Goal: Communication & Community: Ask a question

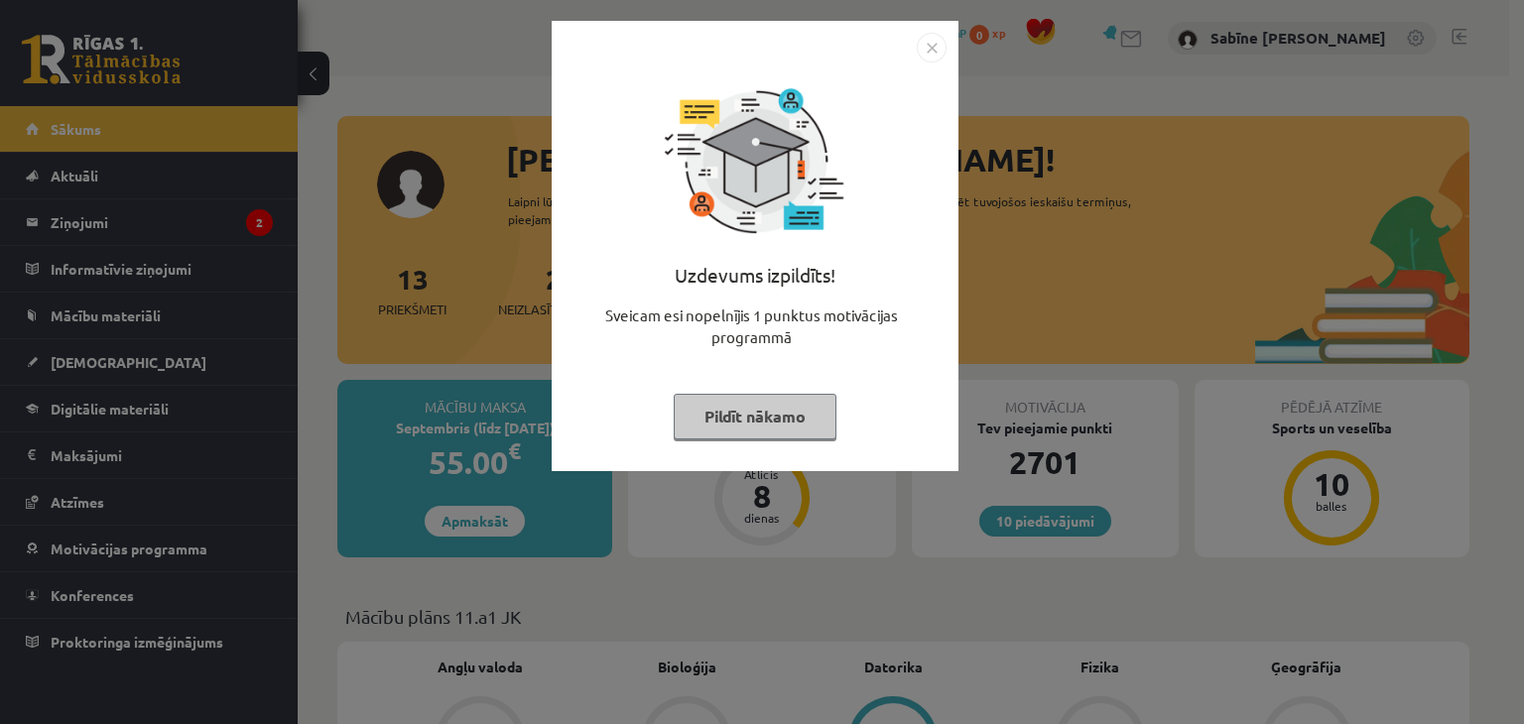
click at [734, 417] on button "Pildīt nākamo" at bounding box center [755, 417] width 163 height 46
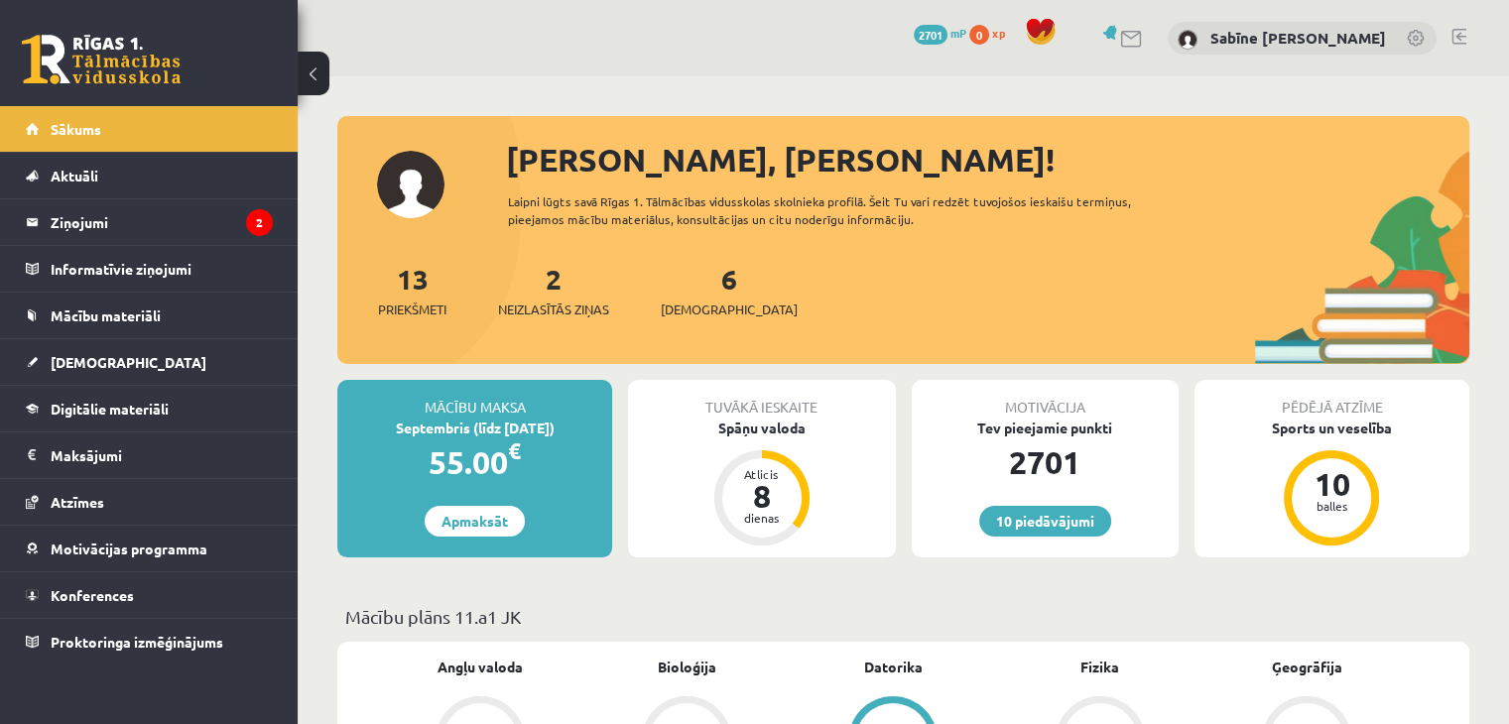
click at [568, 280] on div "2 Neizlasītās ziņas" at bounding box center [553, 289] width 111 height 62
click at [564, 276] on link "2 Neizlasītās ziņas" at bounding box center [553, 290] width 111 height 59
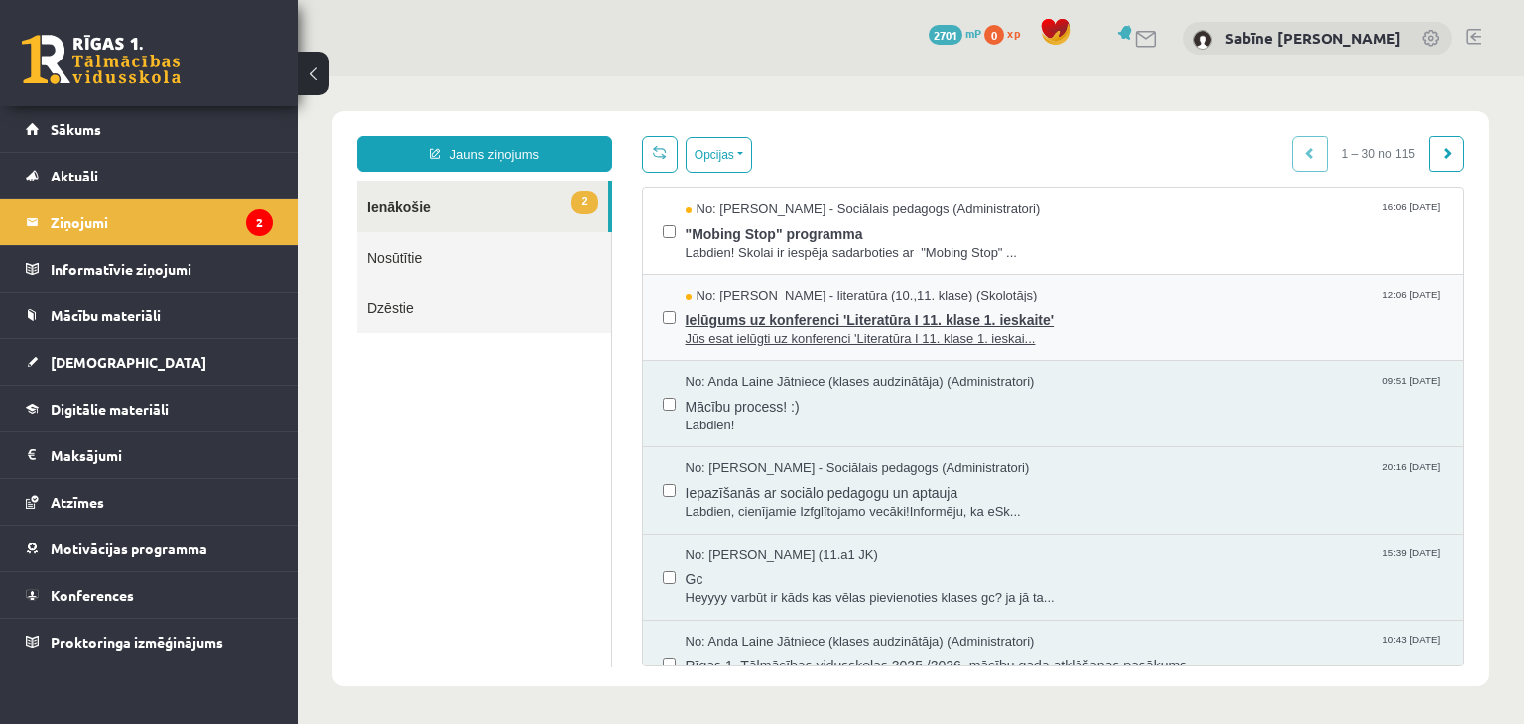
click at [797, 316] on span "Ielūgums uz konferenci 'Literatūra I 11. klase 1. ieskaite'" at bounding box center [1065, 318] width 759 height 25
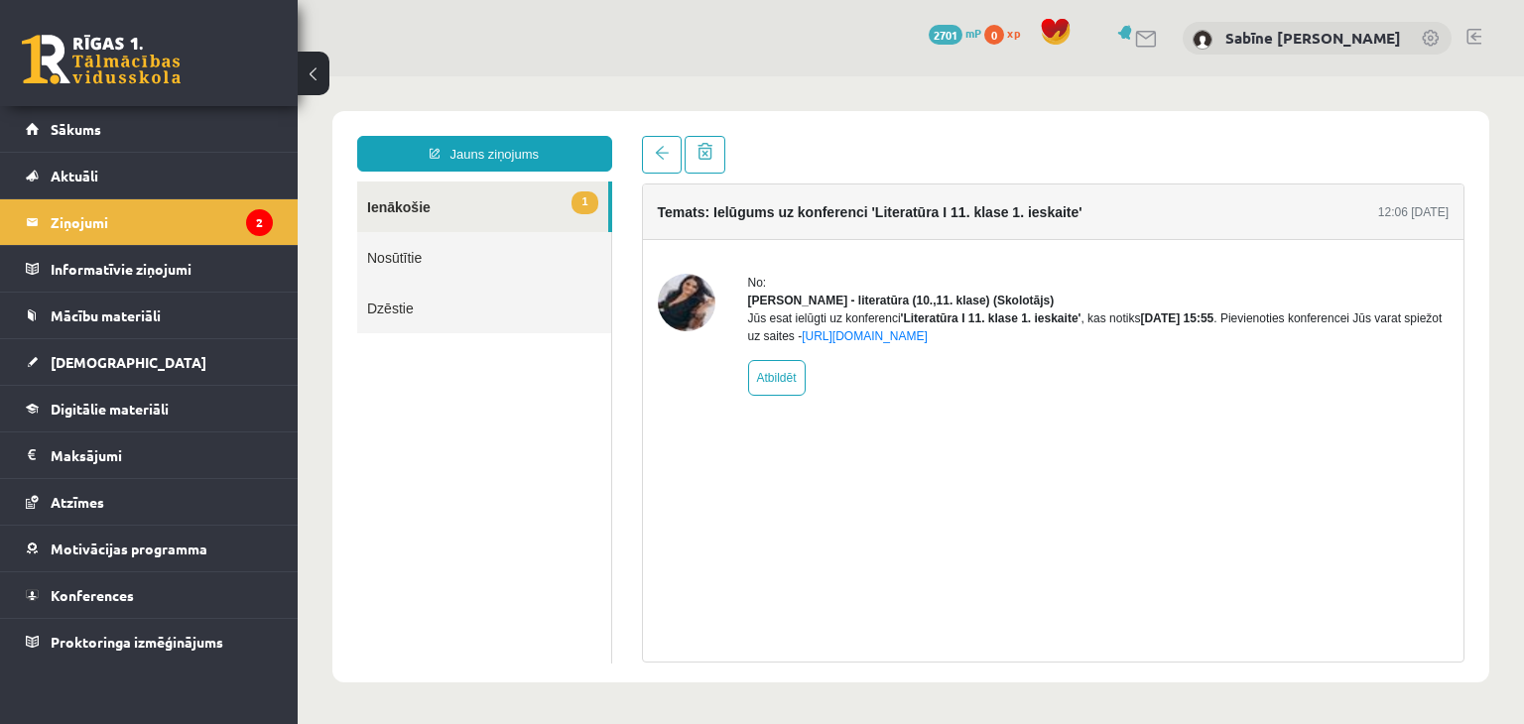
click at [494, 194] on link "1 Ienākošie" at bounding box center [482, 207] width 251 height 51
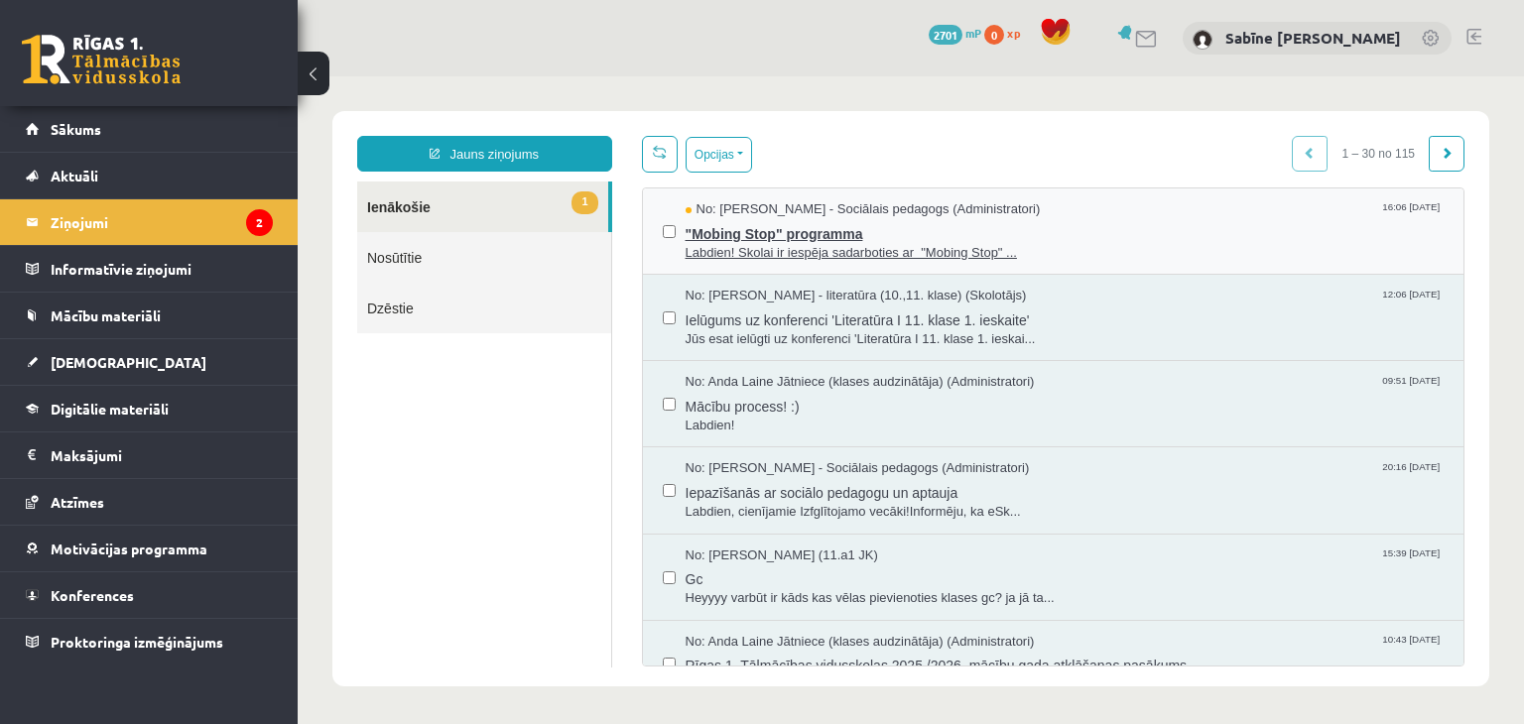
click at [818, 229] on span ""Mobing Stop" programma" at bounding box center [1065, 231] width 759 height 25
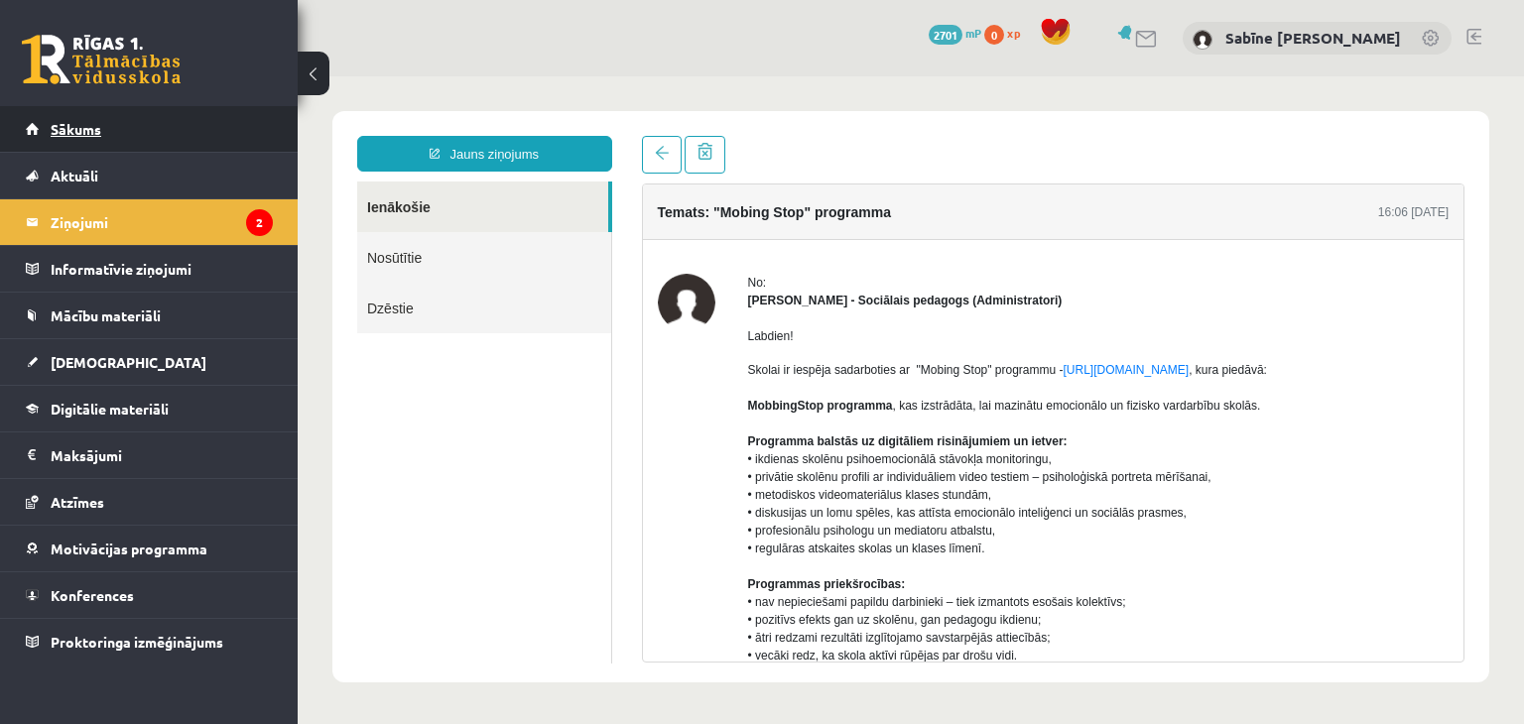
click at [187, 123] on link "Sākums" at bounding box center [149, 129] width 247 height 46
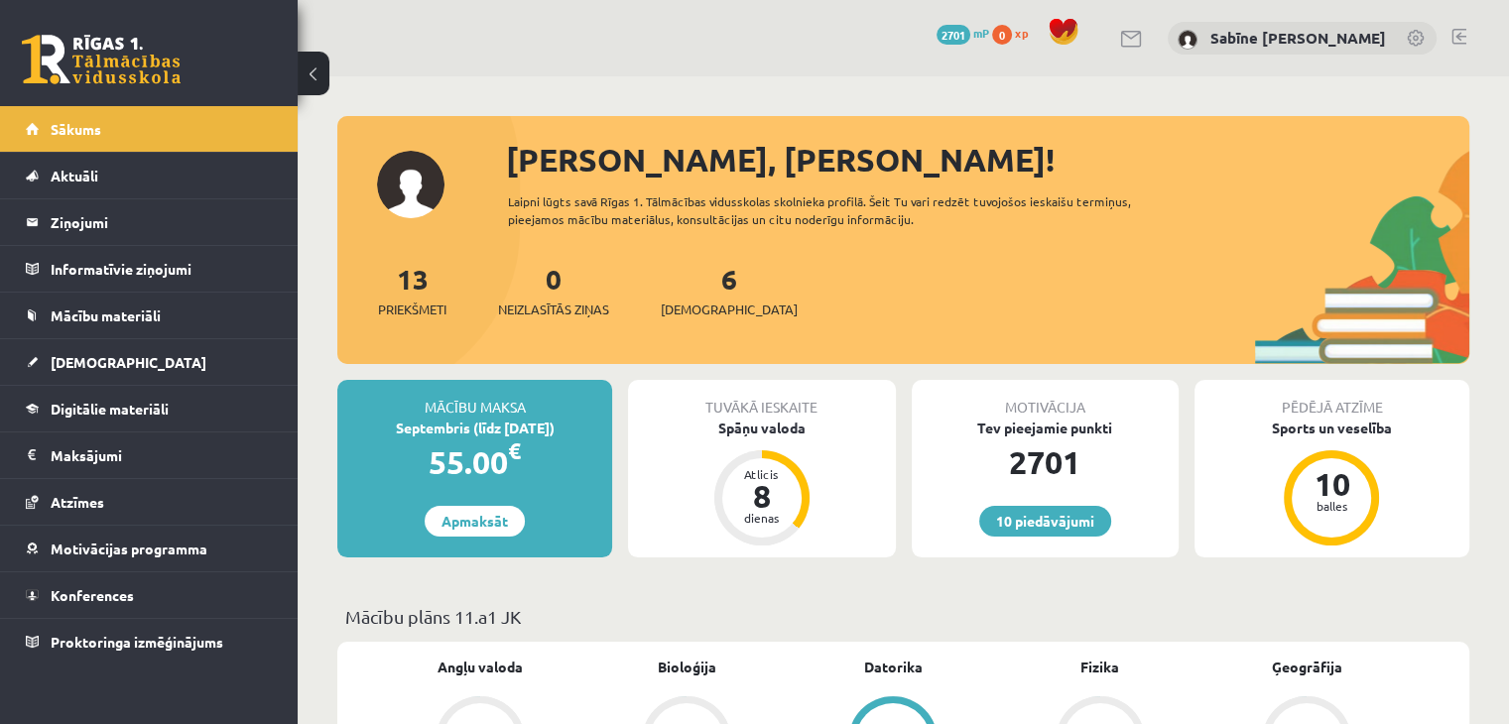
click at [310, 81] on button at bounding box center [314, 74] width 32 height 44
